Goal: Transaction & Acquisition: Book appointment/travel/reservation

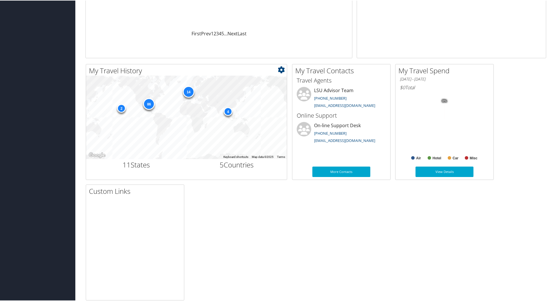
scroll to position [142, 0]
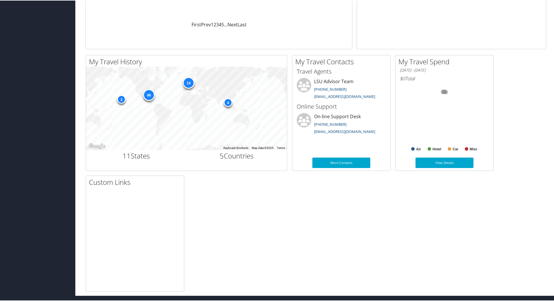
click at [553, 106] on div "My Travel Dashboard Carl Motsenbocker Carl Motsenbocker My Settings Travel Agen…" at bounding box center [315, 77] width 481 height 438
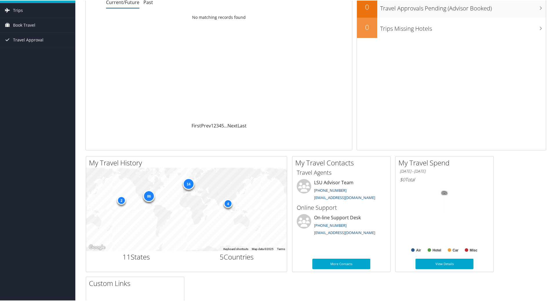
scroll to position [0, 0]
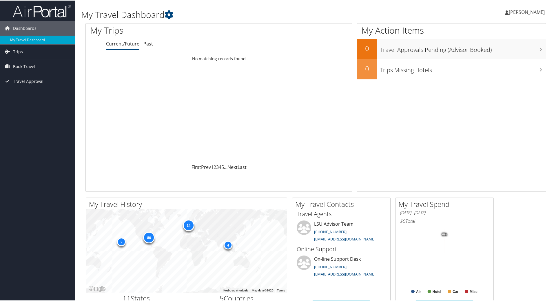
drag, startPoint x: 555, startPoint y: 105, endPoint x: 553, endPoint y: 32, distance: 73.6
click at [553, 32] on div "My Travel Dashboard Carl Motsenbocker Carl Motsenbocker My Settings Travel Agen…" at bounding box center [315, 219] width 481 height 438
click at [30, 67] on span "Book Travel" at bounding box center [24, 66] width 22 height 14
click at [30, 83] on link "Book/Manage Online Trips" at bounding box center [37, 86] width 75 height 9
click at [20, 67] on span "Book Travel" at bounding box center [24, 66] width 22 height 14
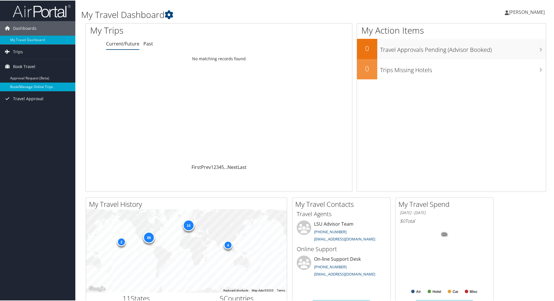
click at [20, 87] on link "Book/Manage Online Trips" at bounding box center [37, 86] width 75 height 9
click at [41, 87] on link "Book/Manage Online Trips" at bounding box center [37, 86] width 75 height 9
click at [26, 67] on span "Book Travel" at bounding box center [24, 66] width 22 height 14
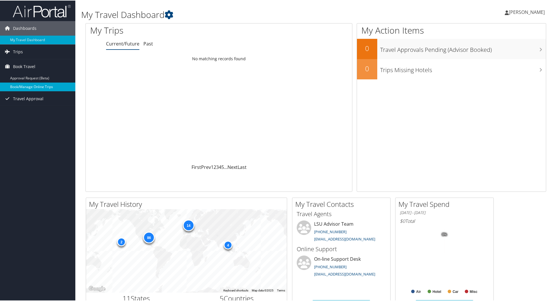
click at [34, 86] on link "Book/Manage Online Trips" at bounding box center [37, 86] width 75 height 9
click at [37, 85] on link "Book/Manage Online Trips" at bounding box center [37, 86] width 75 height 9
